Goal: Information Seeking & Learning: Learn about a topic

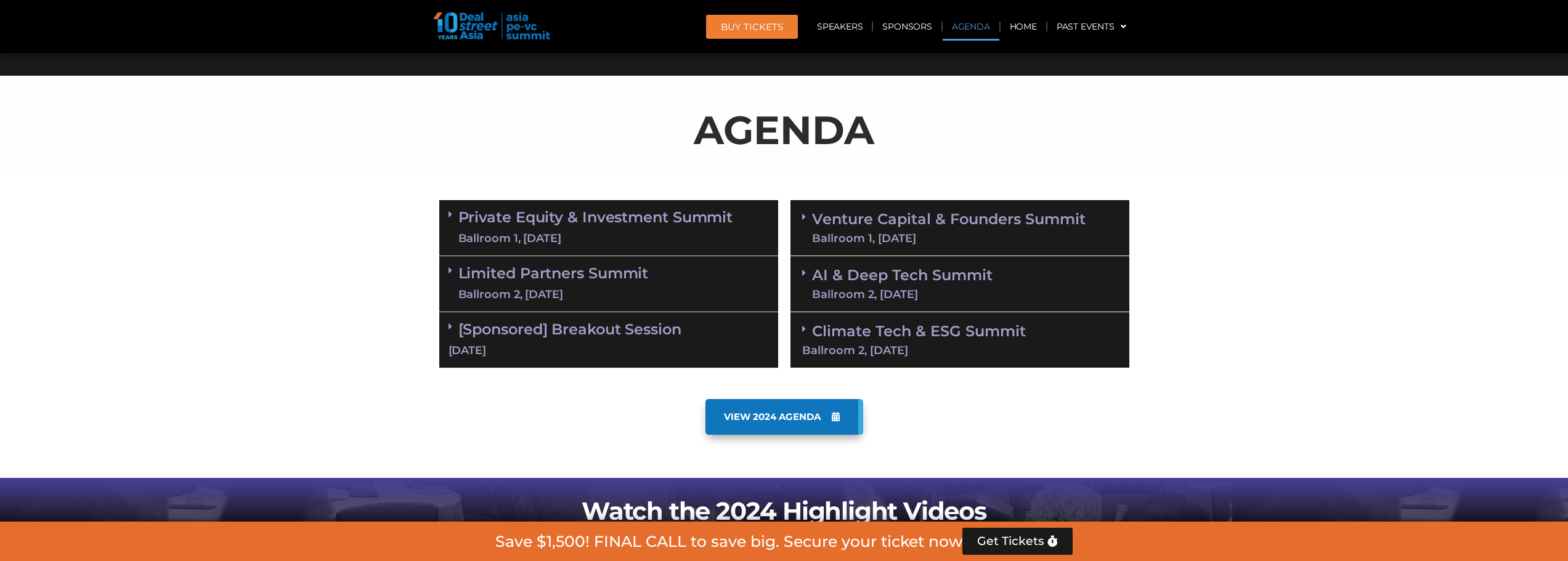
click at [921, 236] on div "Ballroom 1, [DATE]" at bounding box center [948, 238] width 274 height 11
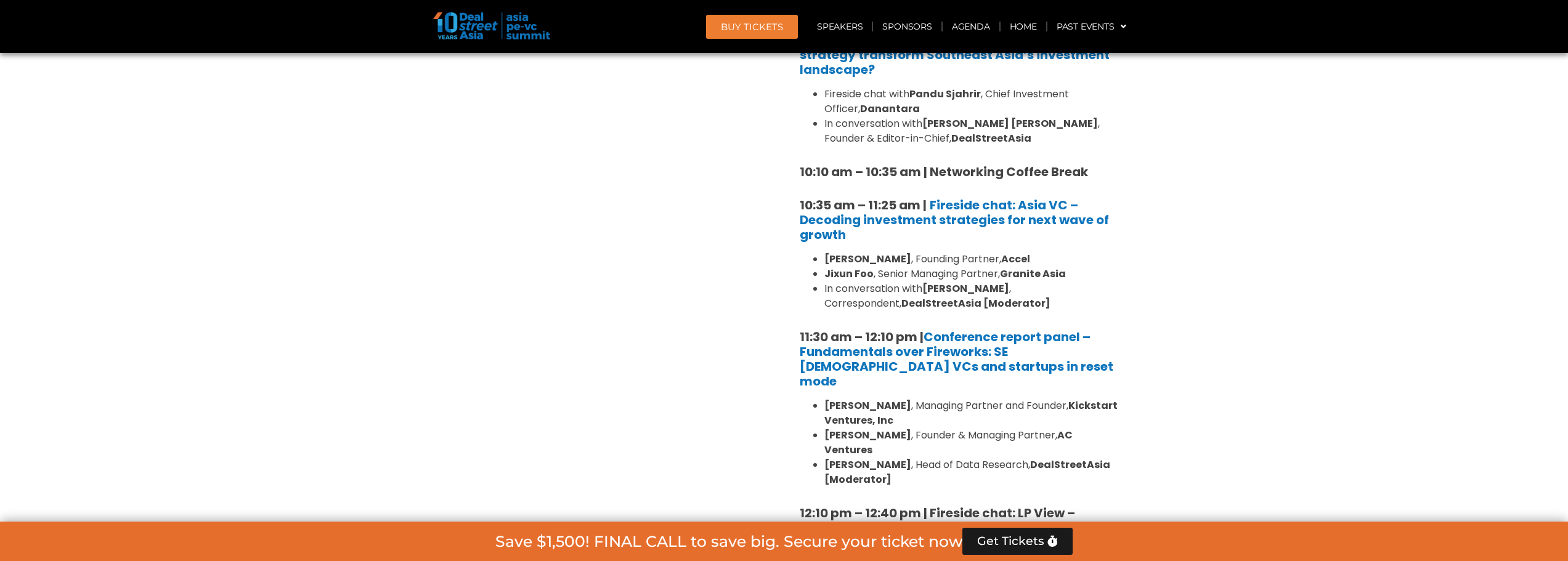
scroll to position [1018, 0]
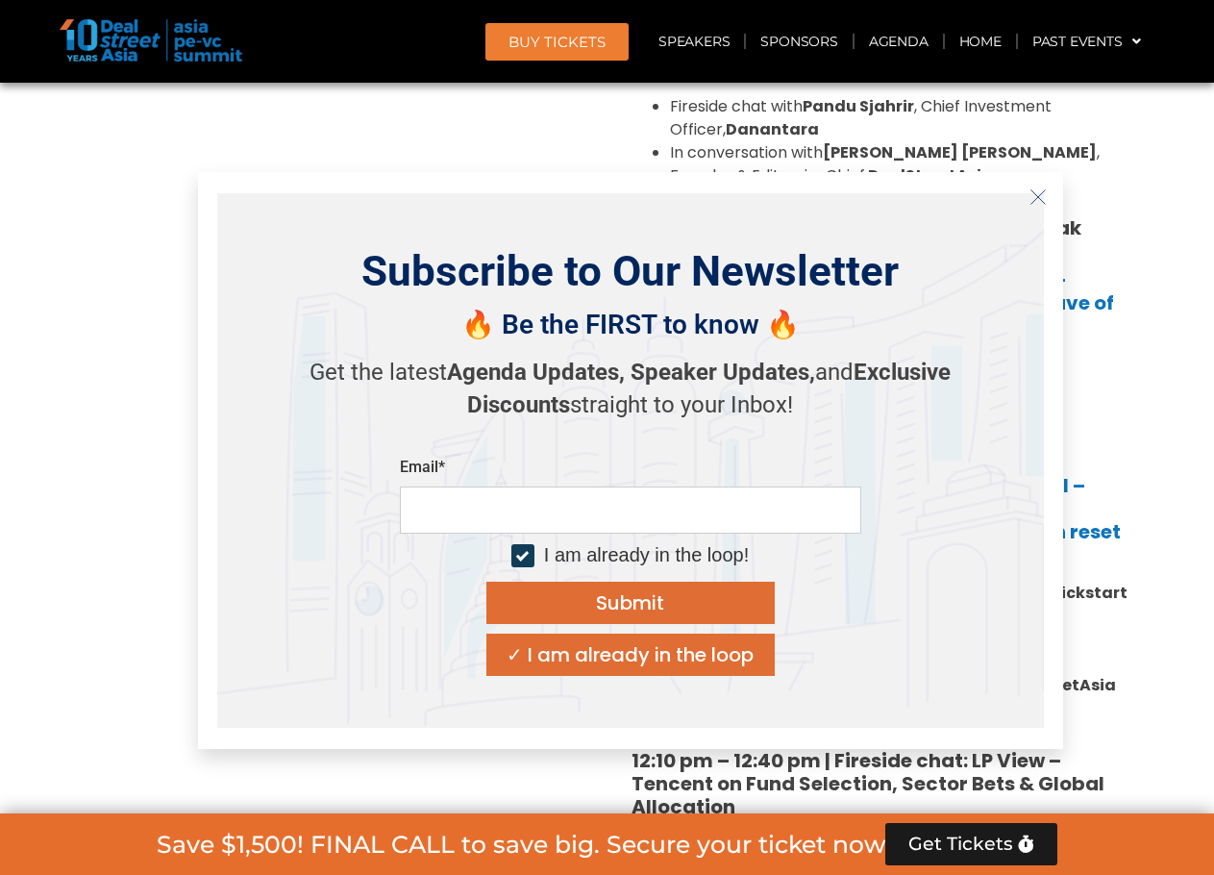
click at [1039, 204] on icon "Close" at bounding box center [1038, 196] width 17 height 17
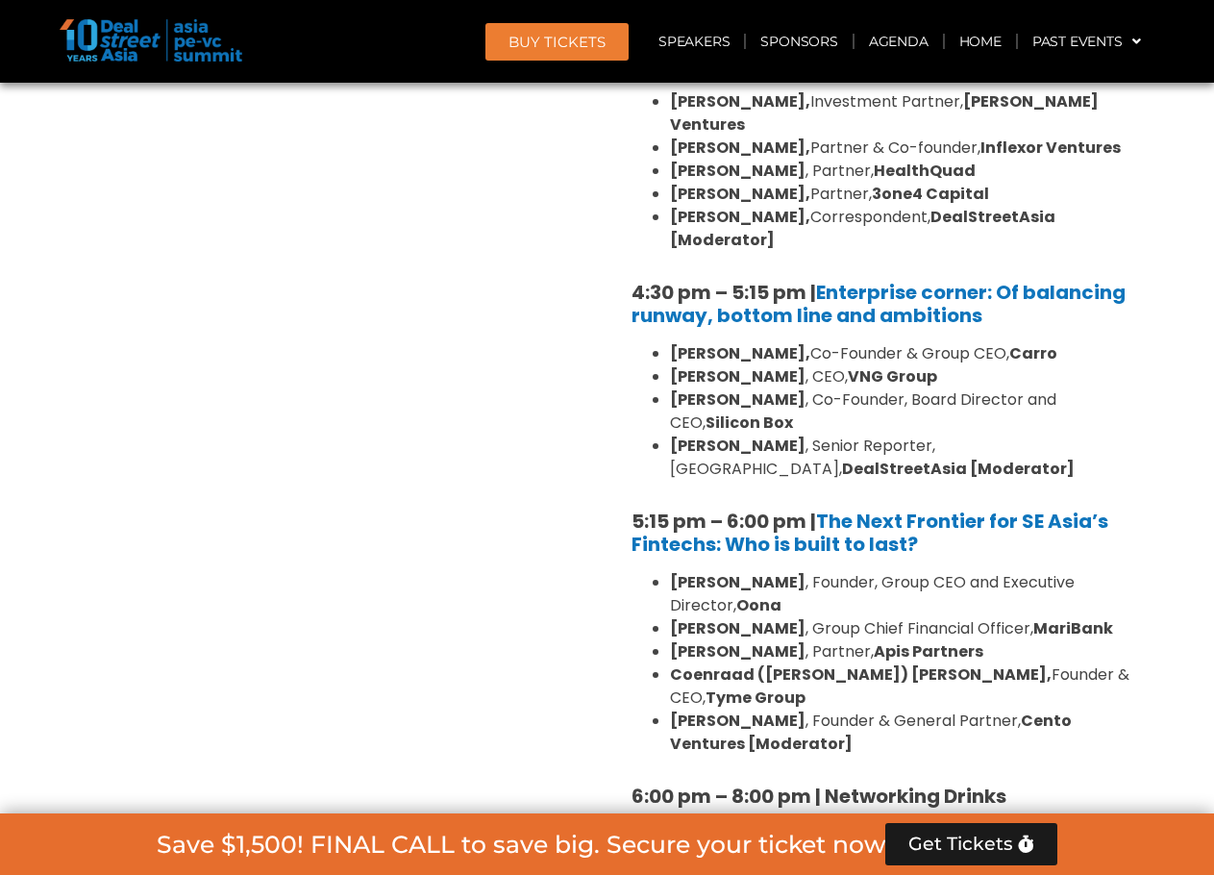
scroll to position [3513, 0]
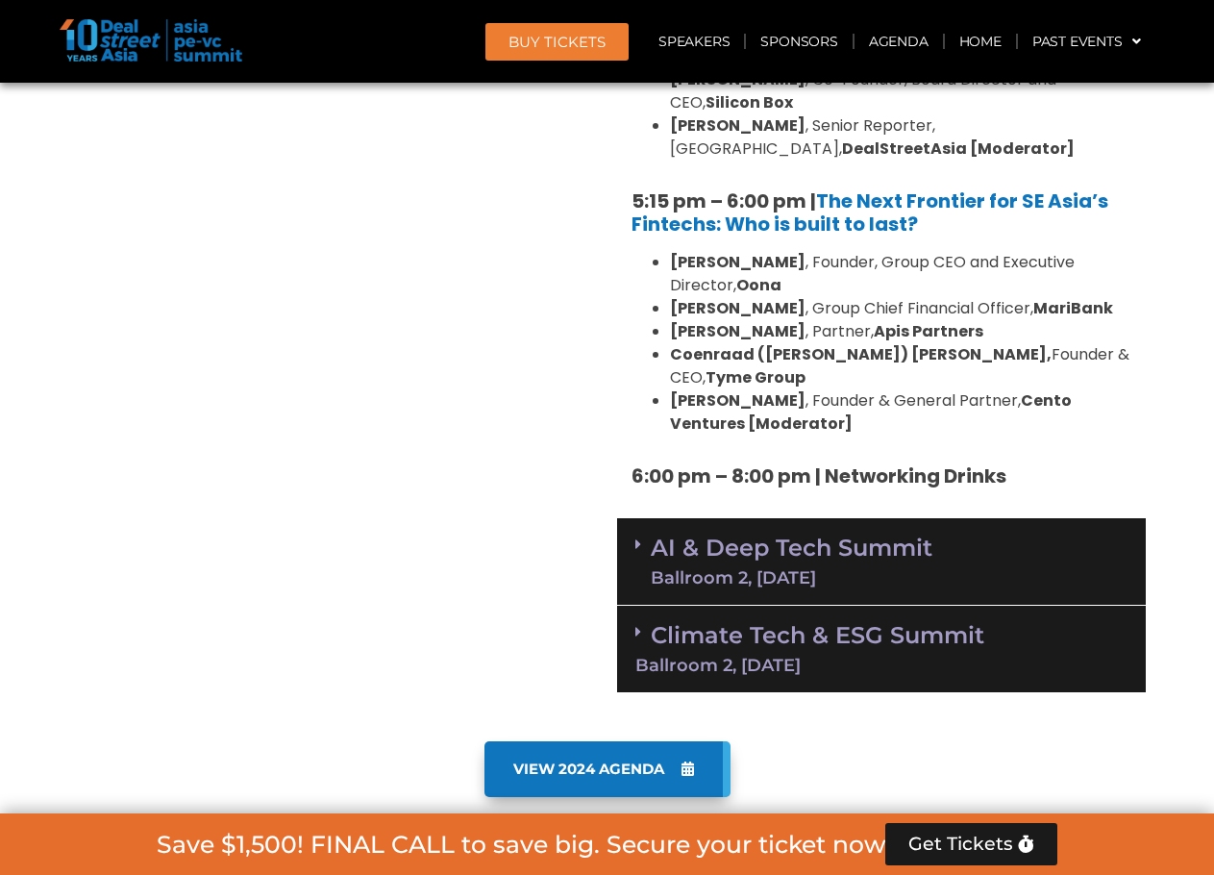
click at [949, 518] on div "AI & Deep Tech Summit Ballroom 2, 11 Sept" at bounding box center [881, 562] width 529 height 88
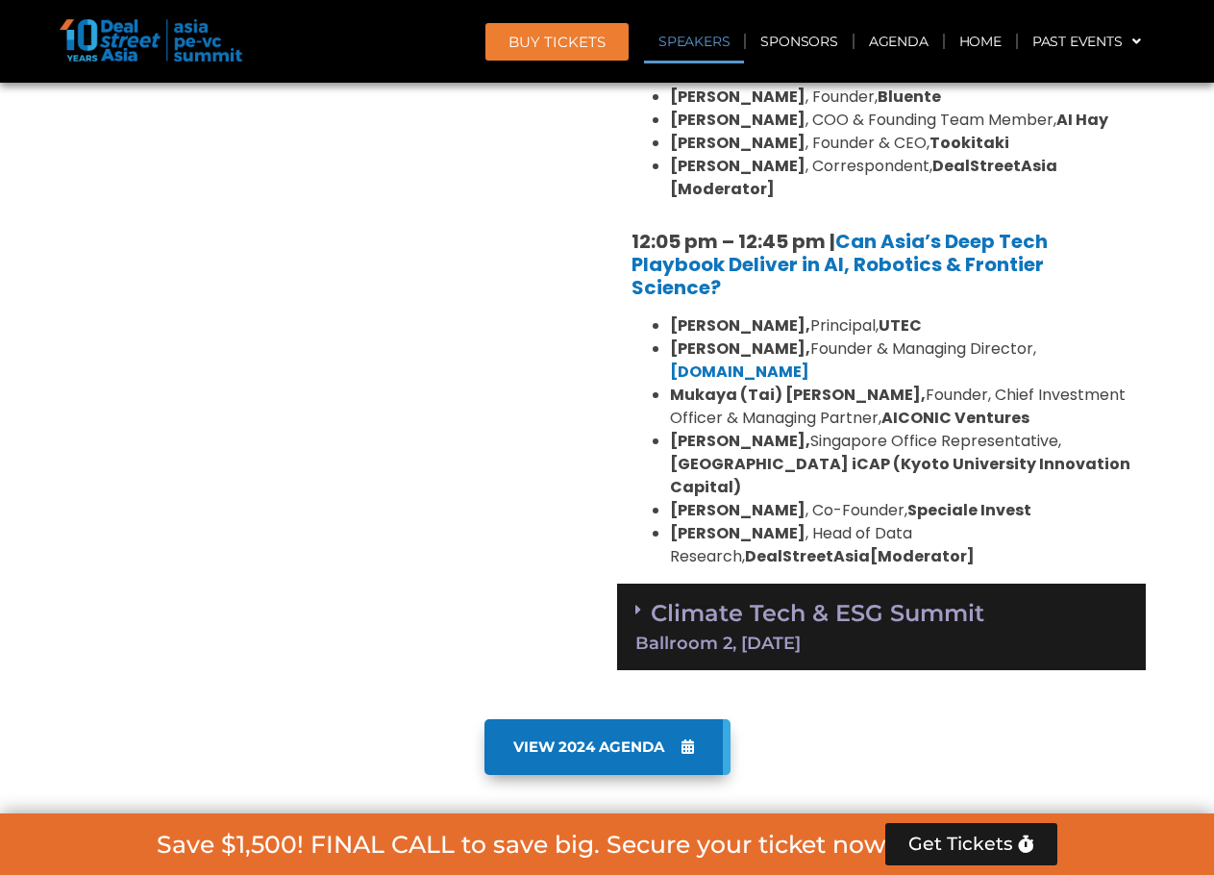
scroll to position [4474, 0]
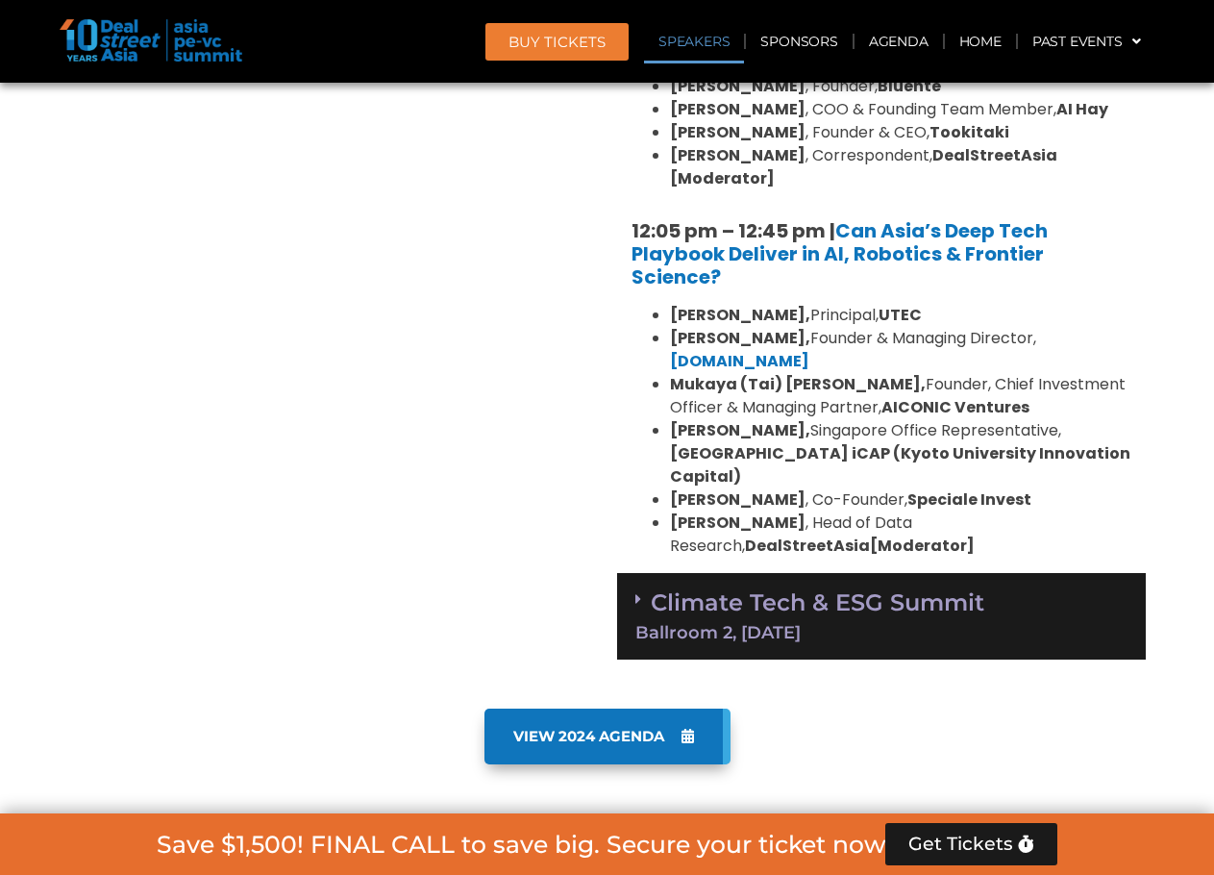
click at [928, 588] on link "Climate Tech & ESG Summit Ballroom 2, 11 Sept" at bounding box center [882, 614] width 492 height 53
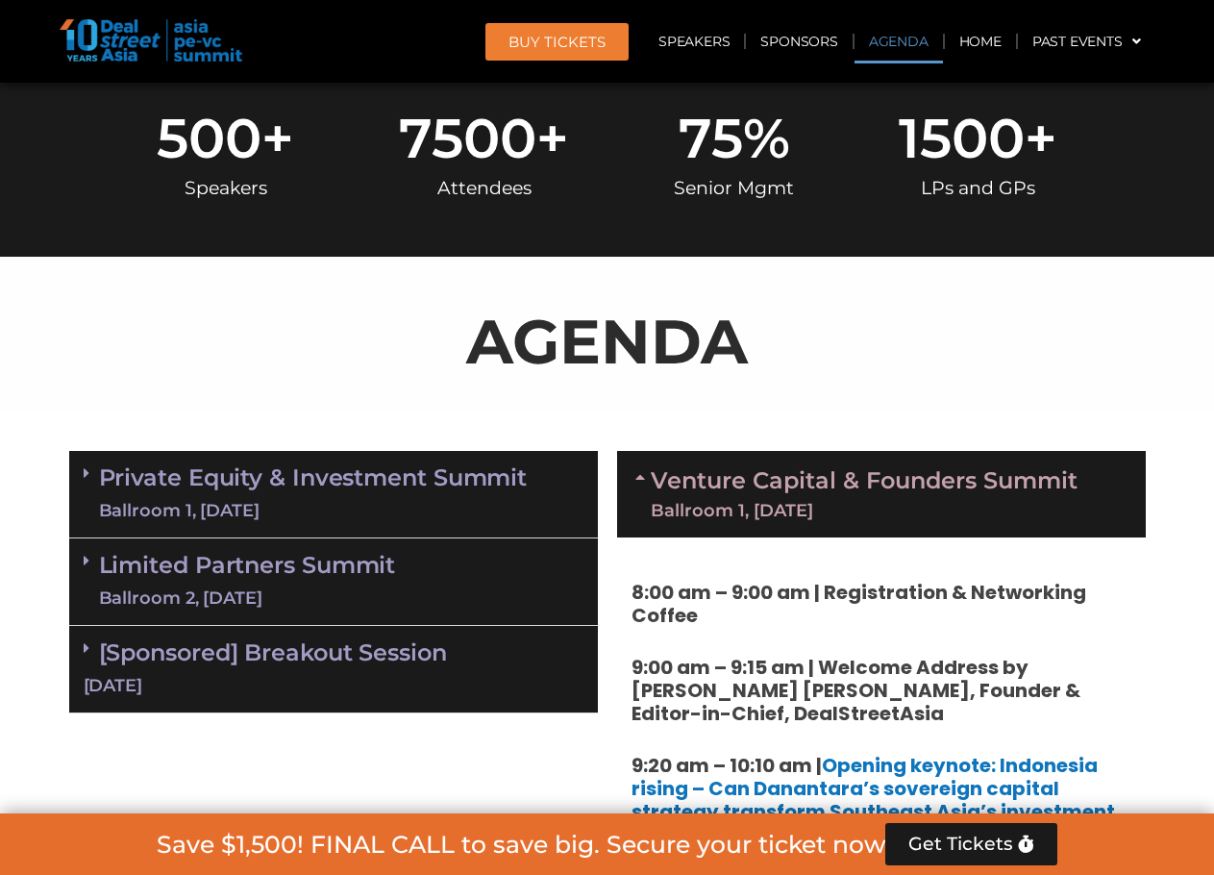
scroll to position [0, 0]
